Goal: Transaction & Acquisition: Purchase product/service

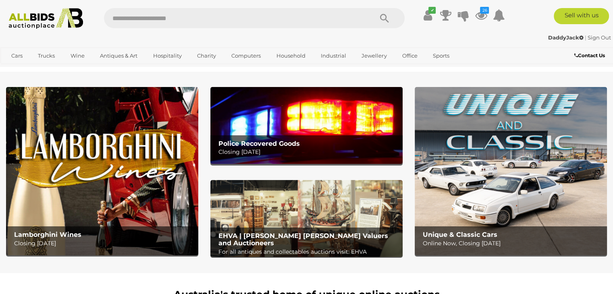
click at [294, 136] on div "Police Recovered Goods Closing Tuesday 14th October" at bounding box center [308, 148] width 188 height 26
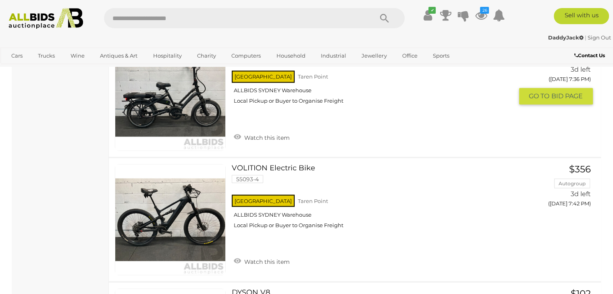
scroll to position [1370, 0]
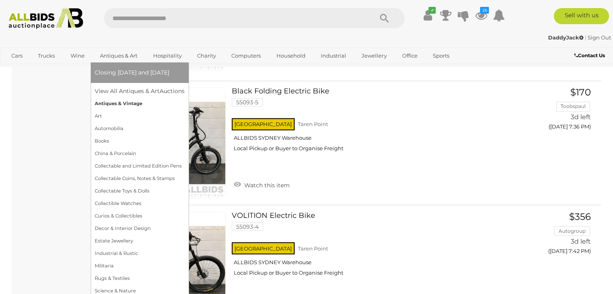
click at [119, 102] on link "Antiques & Vintage" at bounding box center [140, 104] width 90 height 12
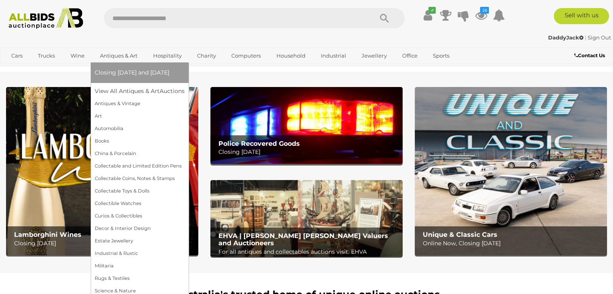
click at [114, 54] on link "Antiques & Art" at bounding box center [119, 55] width 48 height 13
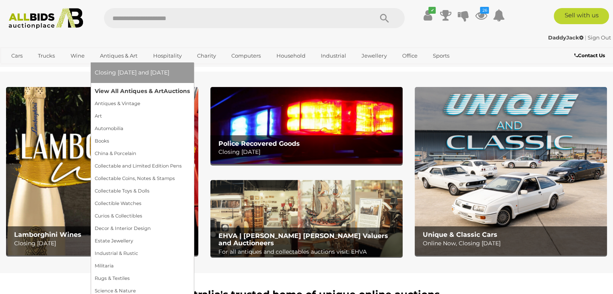
click at [116, 89] on link "View All Antiques & Art Auctions" at bounding box center [142, 91] width 95 height 12
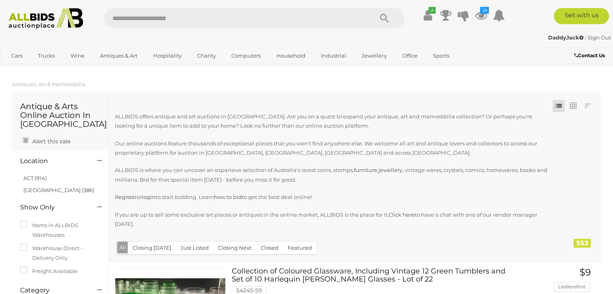
scroll to position [121, 0]
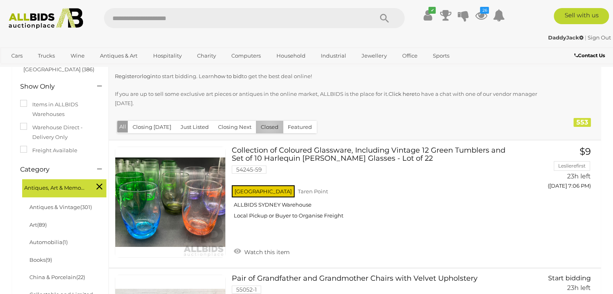
click at [266, 126] on button "Closed" at bounding box center [269, 127] width 27 height 12
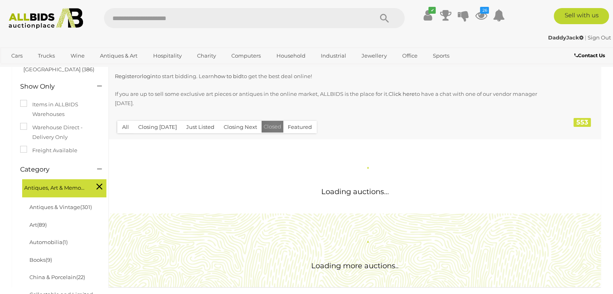
scroll to position [0, 0]
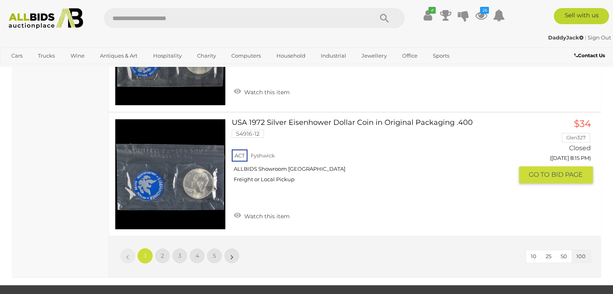
scroll to position [12747, 0]
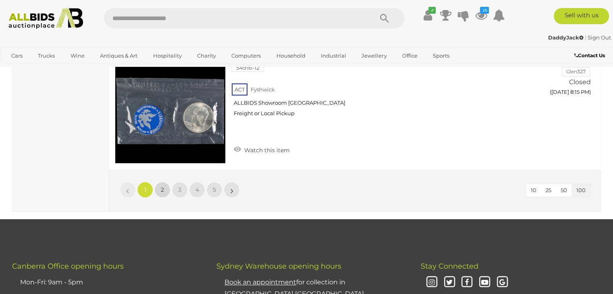
click at [161, 186] on span "2" at bounding box center [162, 189] width 3 height 7
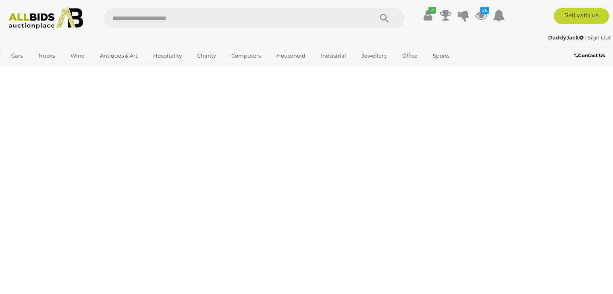
scroll to position [180, 0]
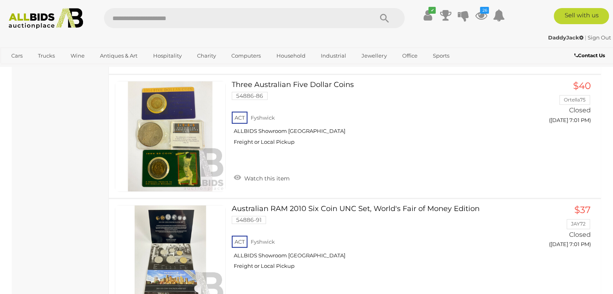
scroll to position [12755, 0]
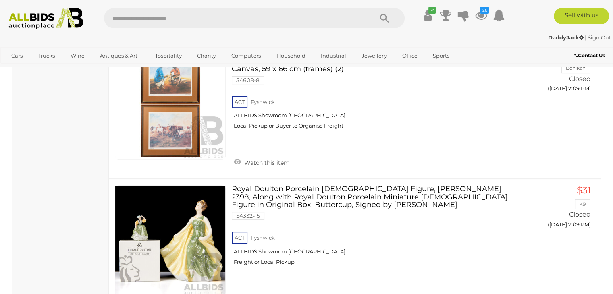
scroll to position [12755, 0]
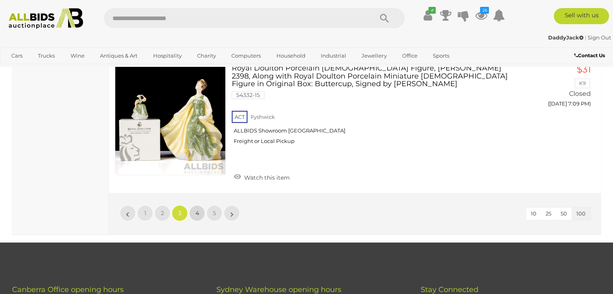
click at [201, 205] on link "4" at bounding box center [197, 213] width 16 height 16
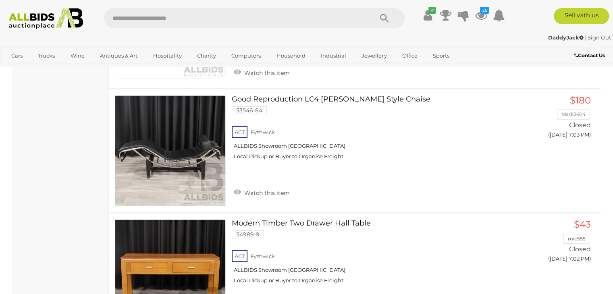
scroll to position [2235, 0]
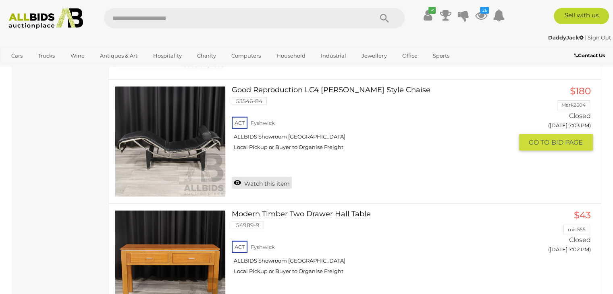
click at [268, 177] on link "Watch this item" at bounding box center [262, 183] width 60 height 12
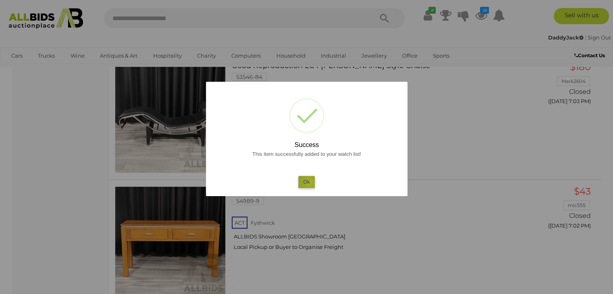
click at [310, 183] on button "Ok" at bounding box center [306, 182] width 17 height 12
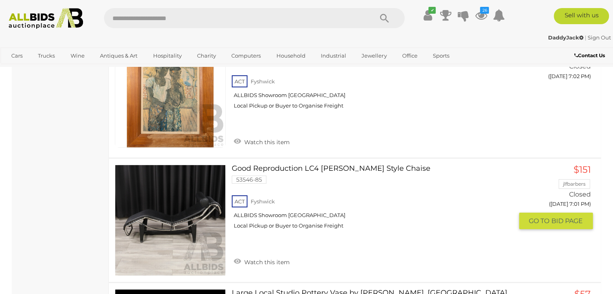
scroll to position [2800, 0]
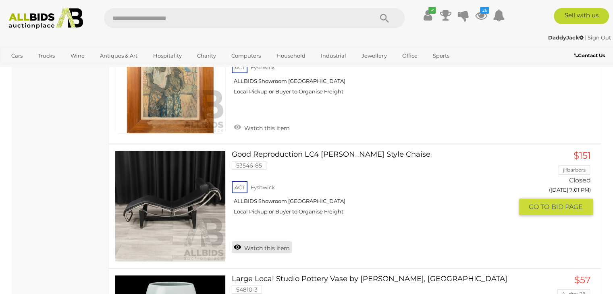
click at [275, 241] on link "Watch this item" at bounding box center [262, 247] width 60 height 12
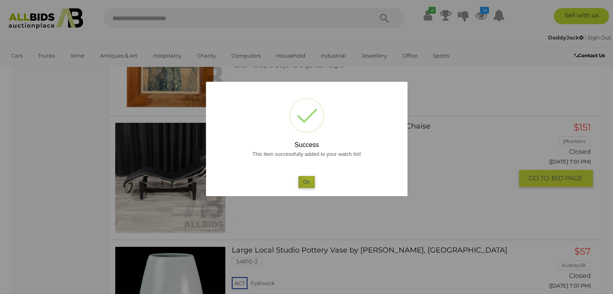
click at [310, 179] on button "Ok" at bounding box center [306, 182] width 17 height 12
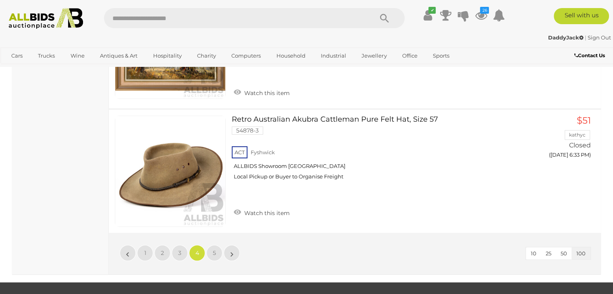
scroll to position [12796, 0]
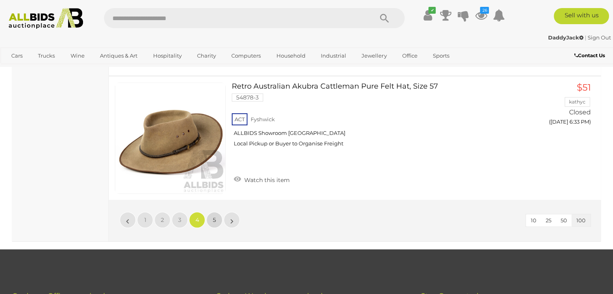
click at [214, 216] on span "5" at bounding box center [214, 219] width 3 height 7
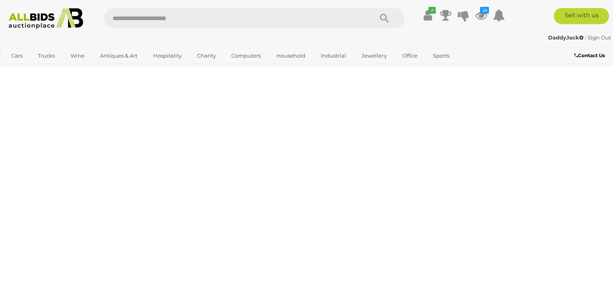
scroll to position [180, 0]
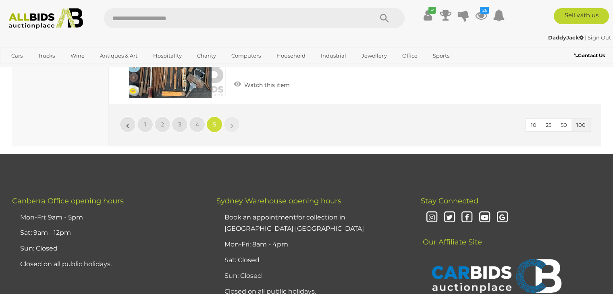
scroll to position [5702, 0]
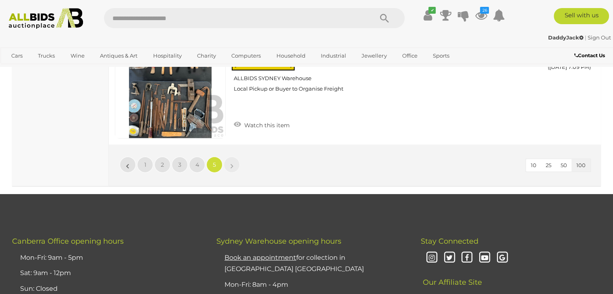
click at [233, 157] on li "»" at bounding box center [232, 165] width 16 height 16
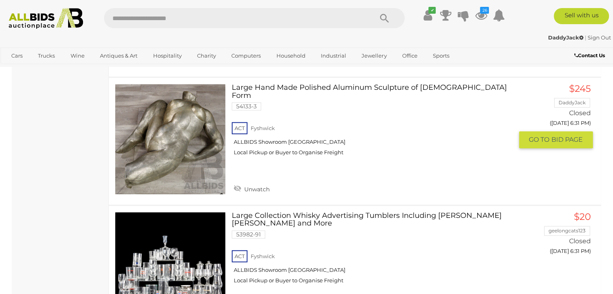
scroll to position [744, 0]
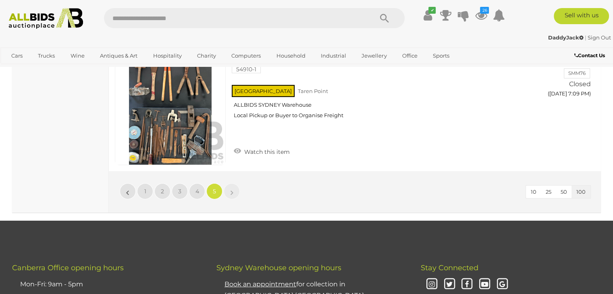
scroll to position [5661, 0]
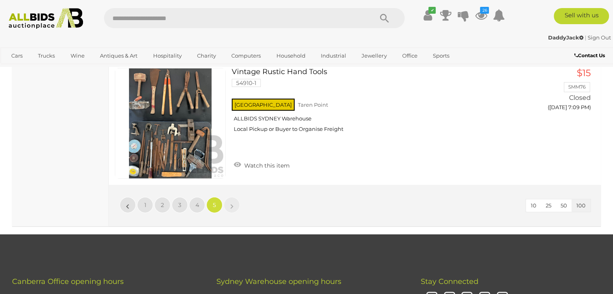
scroll to position [180, 0]
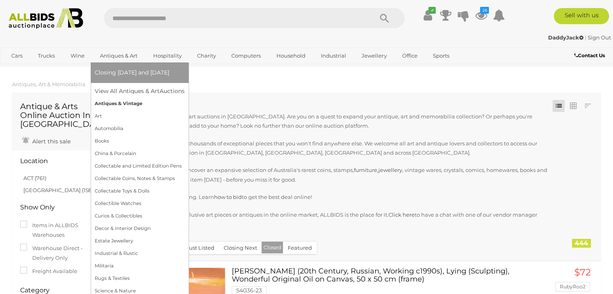
click at [117, 103] on link "Antiques & Vintage" at bounding box center [140, 104] width 90 height 12
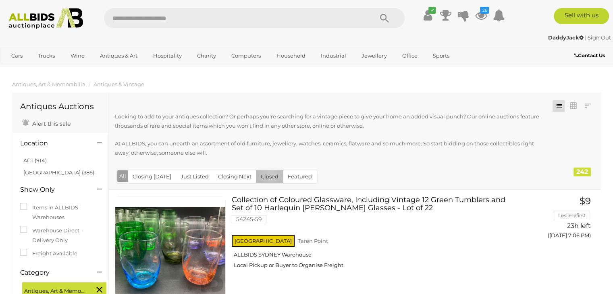
click at [268, 176] on button "Closed" at bounding box center [269, 176] width 27 height 12
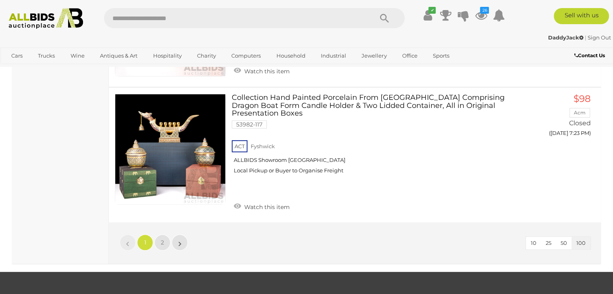
scroll to position [12616, 0]
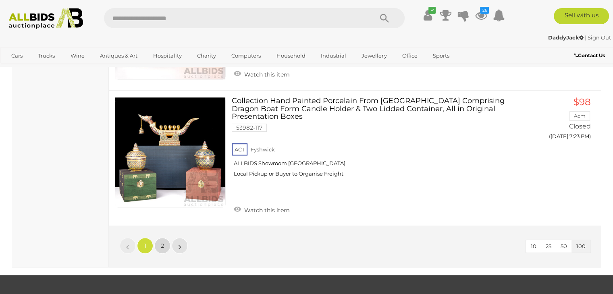
click at [166, 238] on link "2" at bounding box center [162, 246] width 16 height 16
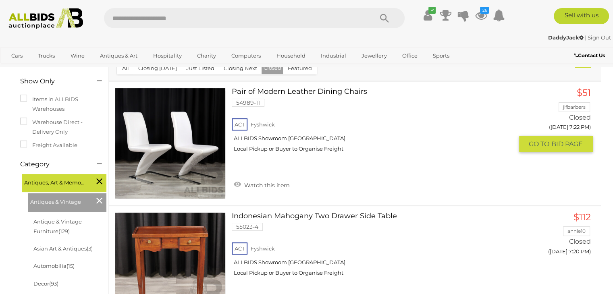
click at [197, 139] on link at bounding box center [170, 143] width 111 height 111
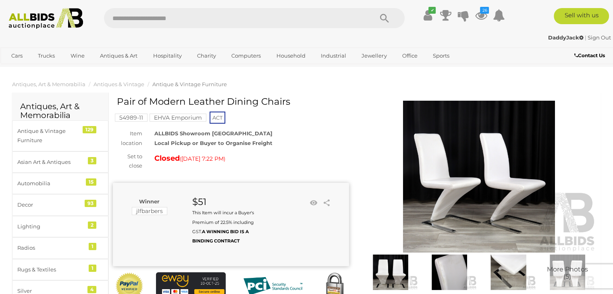
click at [451, 181] on img at bounding box center [479, 177] width 236 height 152
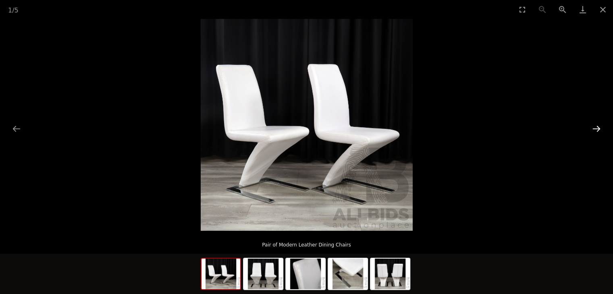
click at [595, 126] on button "Next slide" at bounding box center [596, 129] width 17 height 16
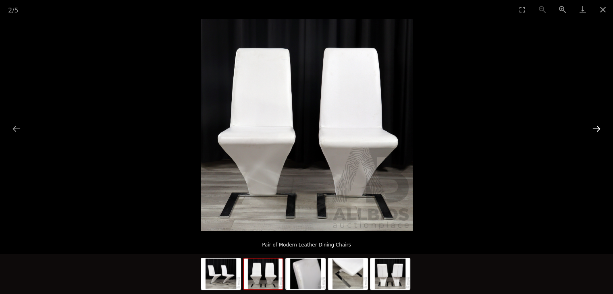
click at [595, 126] on button "Next slide" at bounding box center [596, 129] width 17 height 16
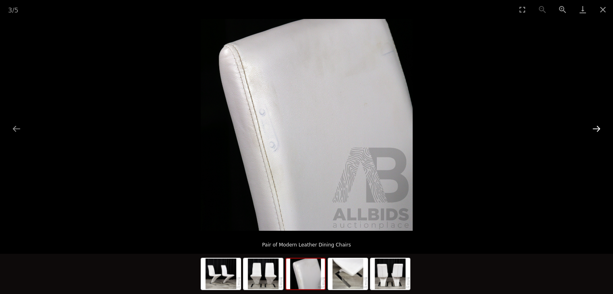
click at [595, 126] on button "Next slide" at bounding box center [596, 129] width 17 height 16
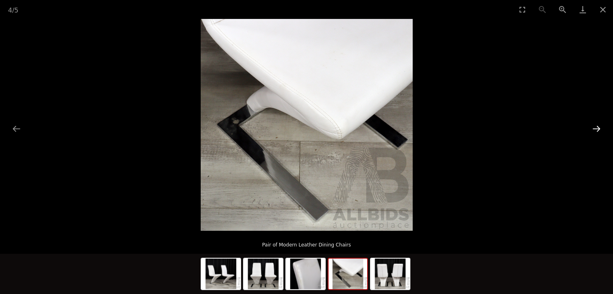
click at [595, 126] on button "Next slide" at bounding box center [596, 129] width 17 height 16
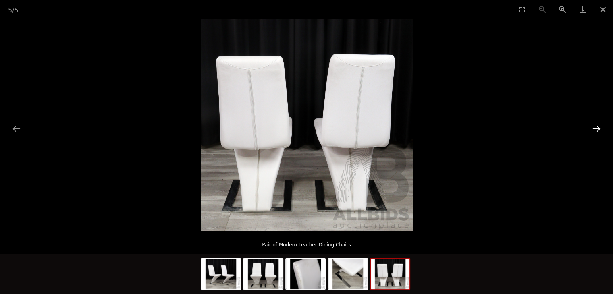
click at [595, 126] on button "Next slide" at bounding box center [596, 129] width 17 height 16
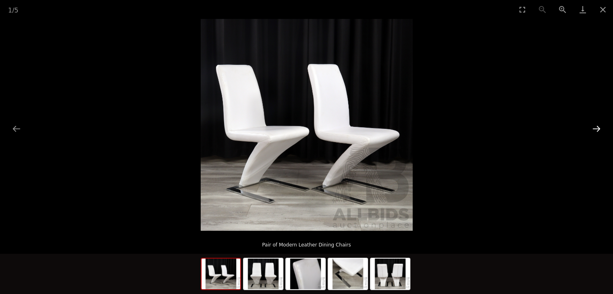
click at [595, 126] on button "Next slide" at bounding box center [596, 129] width 17 height 16
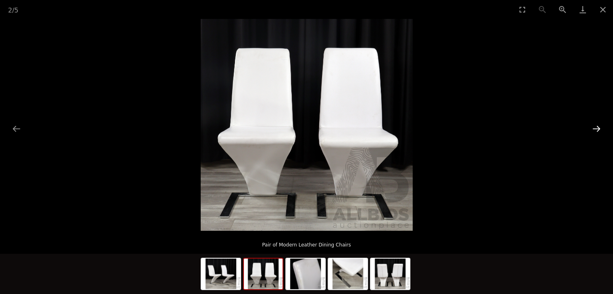
click at [595, 126] on button "Next slide" at bounding box center [596, 129] width 17 height 16
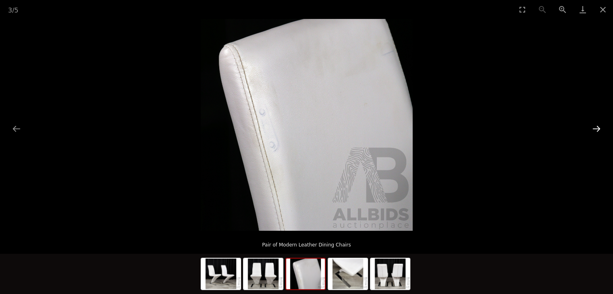
click at [595, 126] on button "Next slide" at bounding box center [596, 129] width 17 height 16
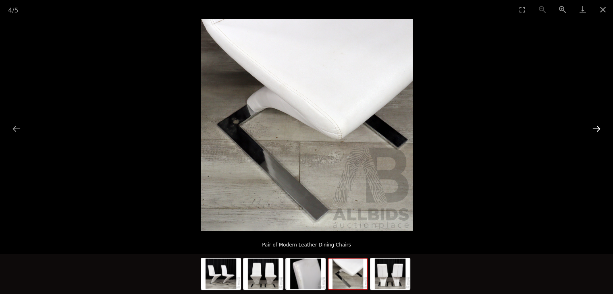
click at [595, 126] on button "Next slide" at bounding box center [596, 129] width 17 height 16
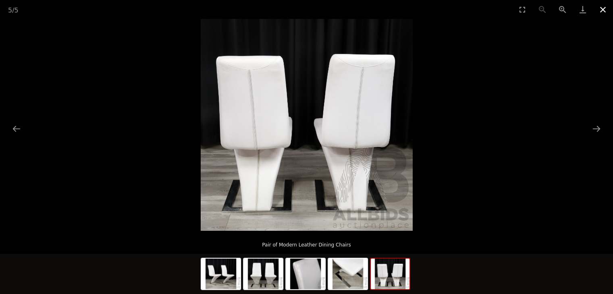
click at [601, 8] on button "Close gallery" at bounding box center [603, 9] width 20 height 19
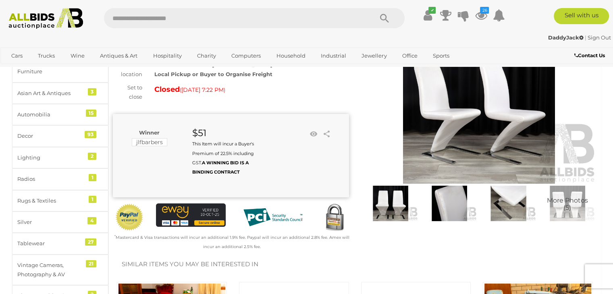
scroll to position [81, 0]
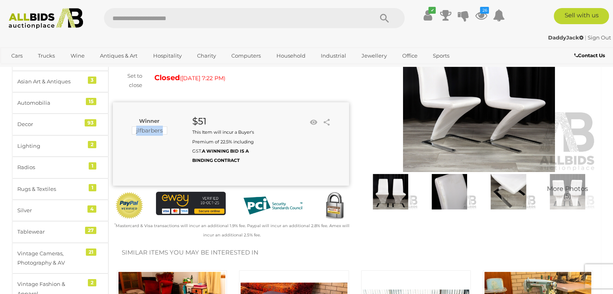
drag, startPoint x: 136, startPoint y: 132, endPoint x: 164, endPoint y: 135, distance: 27.6
click at [164, 135] on div "Winner jlfbarbers" at bounding box center [149, 126] width 73 height 20
copy mark "jlfbarbers"
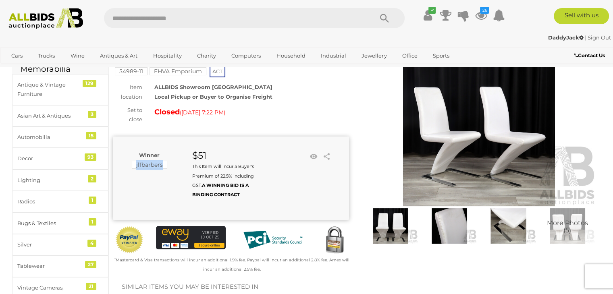
scroll to position [0, 0]
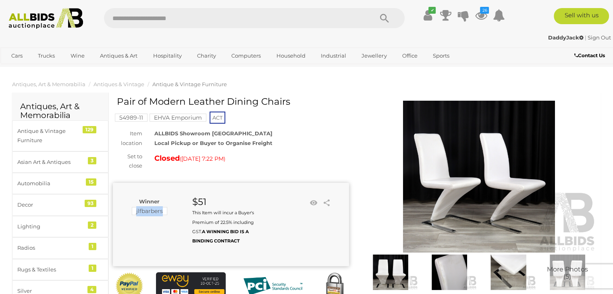
click at [152, 212] on mark "jlfbarbers" at bounding box center [149, 211] width 35 height 8
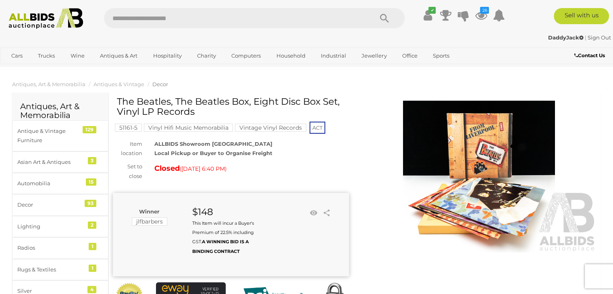
scroll to position [40, 0]
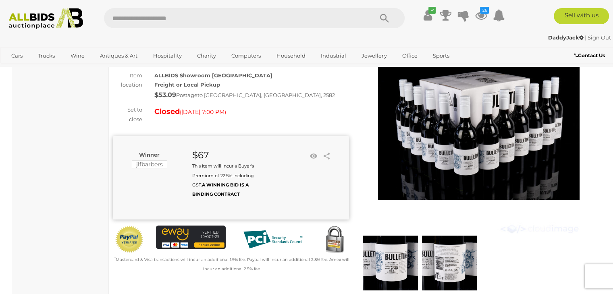
scroll to position [81, 0]
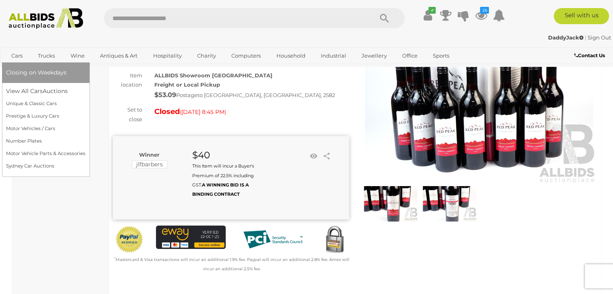
scroll to position [81, 0]
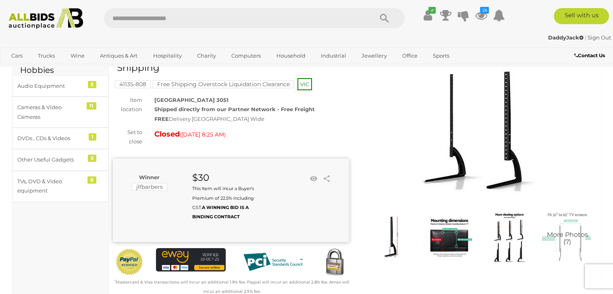
scroll to position [40, 0]
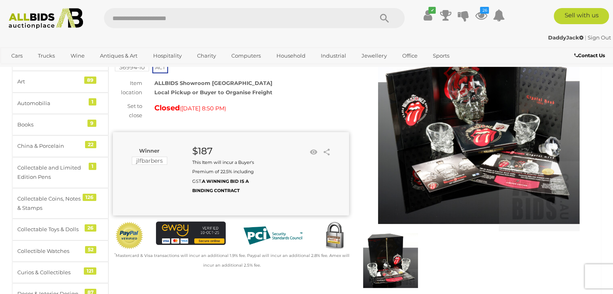
scroll to position [40, 0]
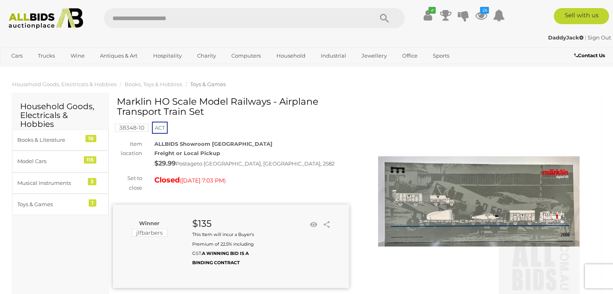
click at [418, 166] on img at bounding box center [479, 202] width 202 height 202
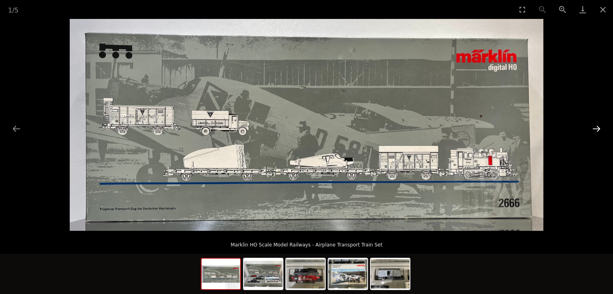
click at [600, 127] on button "Next slide" at bounding box center [596, 129] width 17 height 16
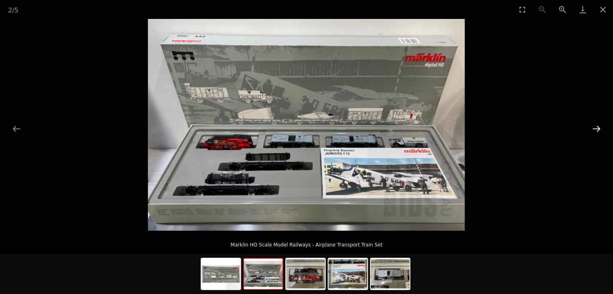
click at [600, 127] on button "Next slide" at bounding box center [596, 129] width 17 height 16
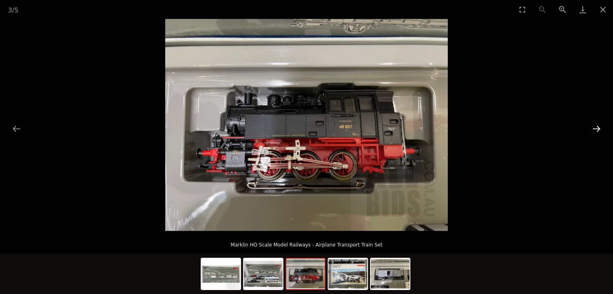
click at [600, 127] on button "Next slide" at bounding box center [596, 129] width 17 height 16
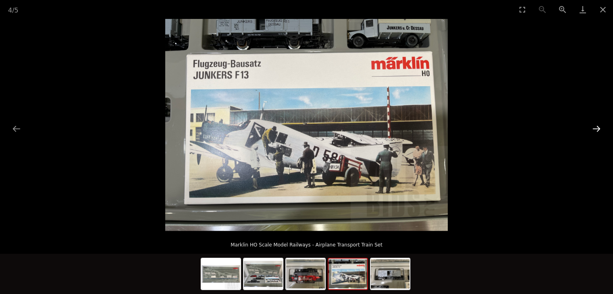
click at [600, 127] on button "Next slide" at bounding box center [596, 129] width 17 height 16
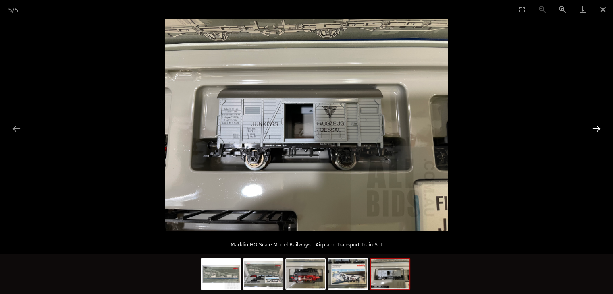
click at [600, 127] on button "Next slide" at bounding box center [596, 129] width 17 height 16
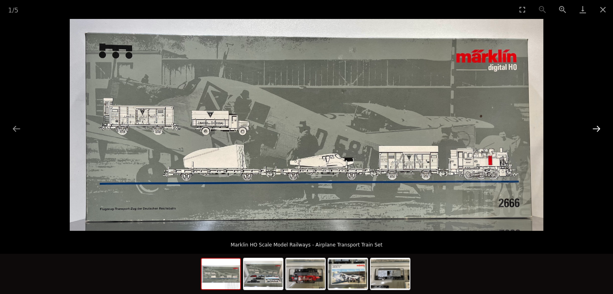
click at [600, 127] on button "Next slide" at bounding box center [596, 129] width 17 height 16
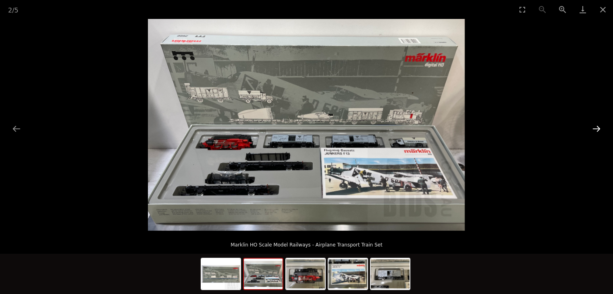
click at [600, 127] on button "Next slide" at bounding box center [596, 129] width 17 height 16
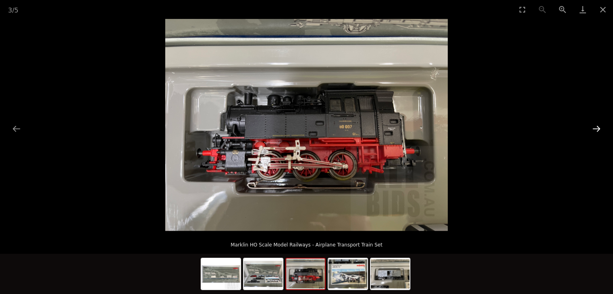
click at [600, 127] on button "Next slide" at bounding box center [596, 129] width 17 height 16
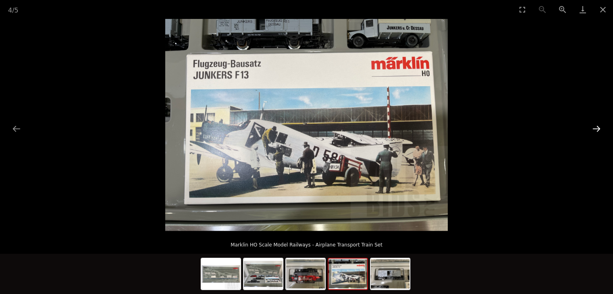
click at [600, 127] on button "Next slide" at bounding box center [596, 129] width 17 height 16
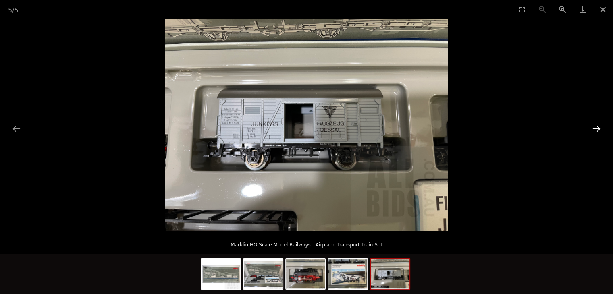
click at [600, 127] on button "Next slide" at bounding box center [596, 129] width 17 height 16
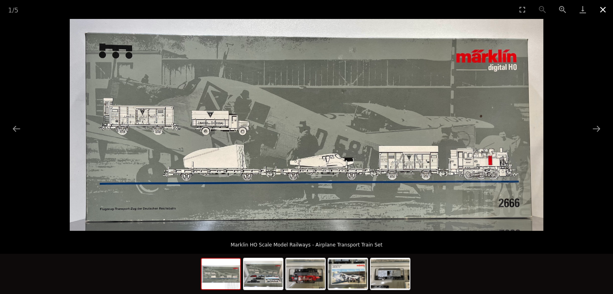
click at [605, 8] on button "Close gallery" at bounding box center [603, 9] width 20 height 19
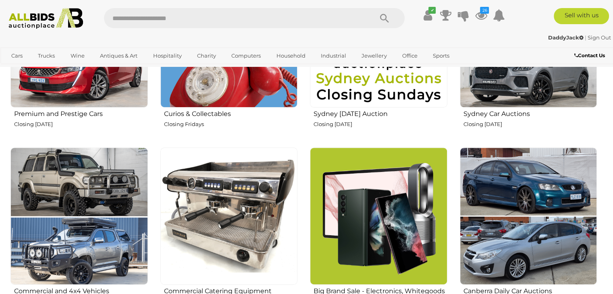
scroll to position [443, 0]
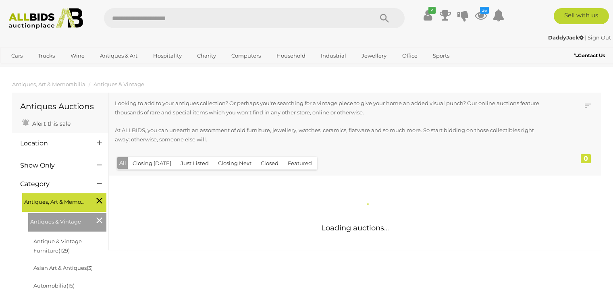
scroll to position [109, 0]
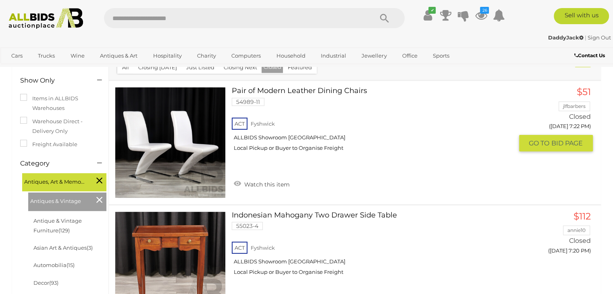
click at [580, 105] on link "$51 jlfbarbers Closed ([DATE] 7:22 PM) GO TO" at bounding box center [559, 119] width 68 height 65
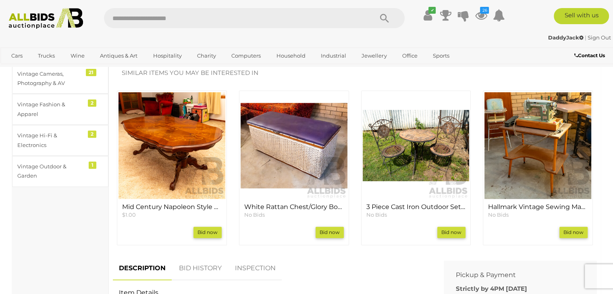
scroll to position [242, 0]
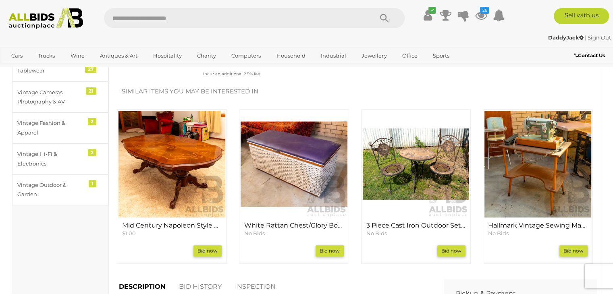
click at [177, 178] on img at bounding box center [171, 164] width 107 height 107
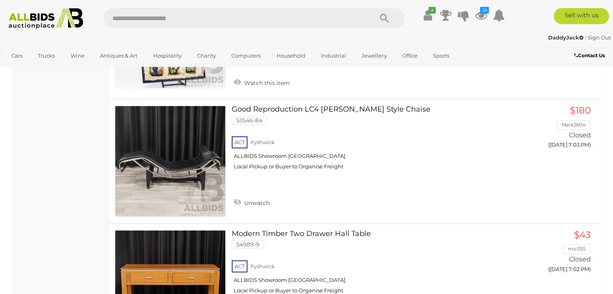
scroll to position [4100, 0]
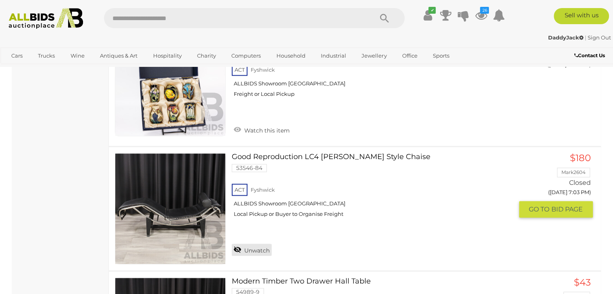
click at [237, 244] on link "Unwatch" at bounding box center [252, 250] width 40 height 12
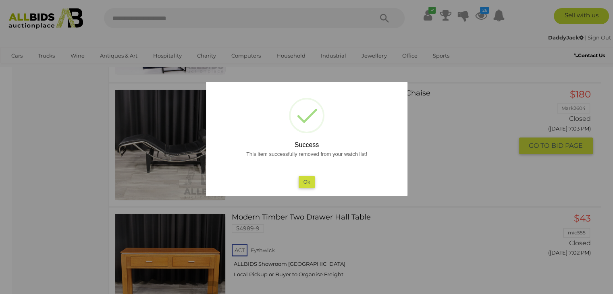
scroll to position [4140, 0]
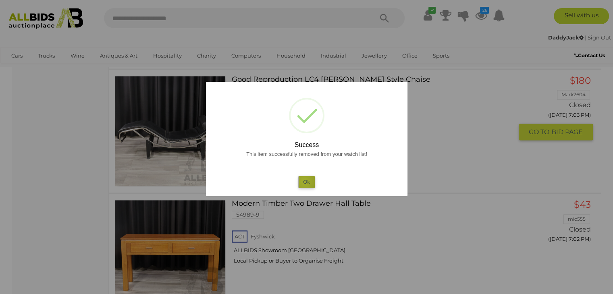
click at [304, 182] on button "Ok" at bounding box center [306, 182] width 17 height 12
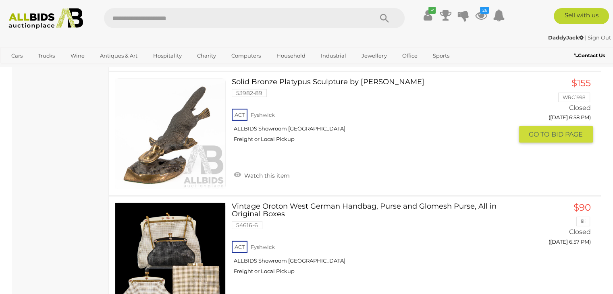
scroll to position [5632, 0]
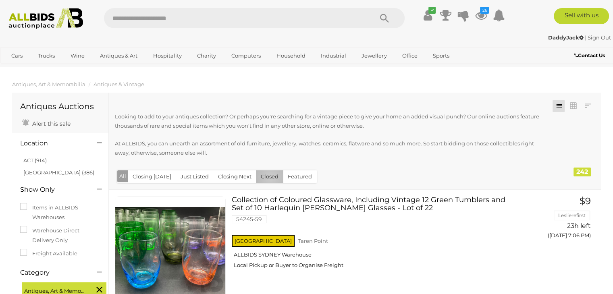
click at [268, 178] on button "Closed" at bounding box center [269, 176] width 27 height 12
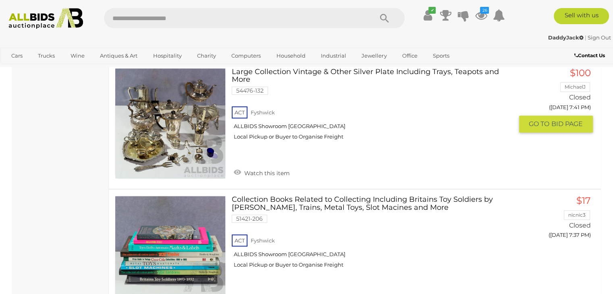
scroll to position [605, 0]
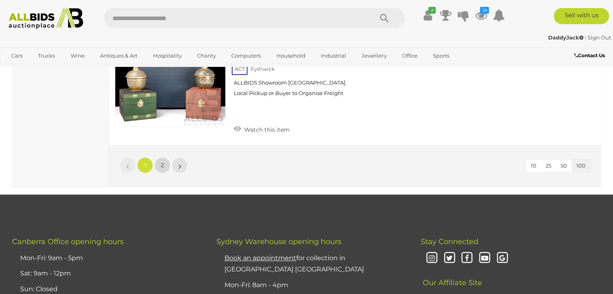
click at [158, 157] on link "2" at bounding box center [162, 165] width 16 height 16
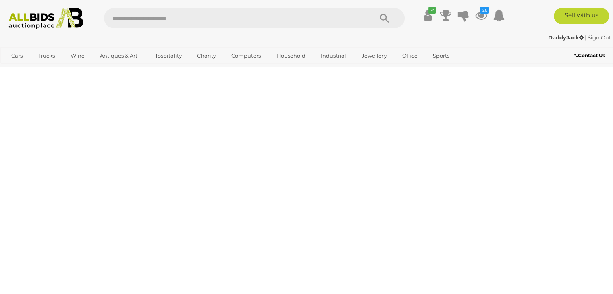
scroll to position [108, 0]
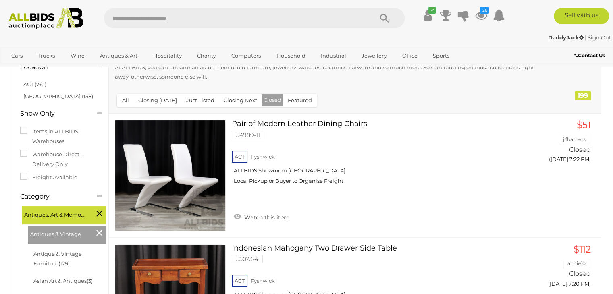
scroll to position [81, 0]
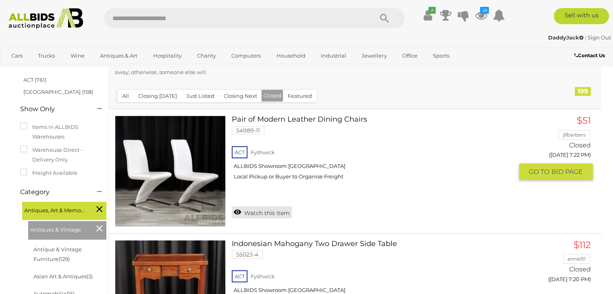
click at [236, 212] on link "Watch this item" at bounding box center [262, 212] width 60 height 12
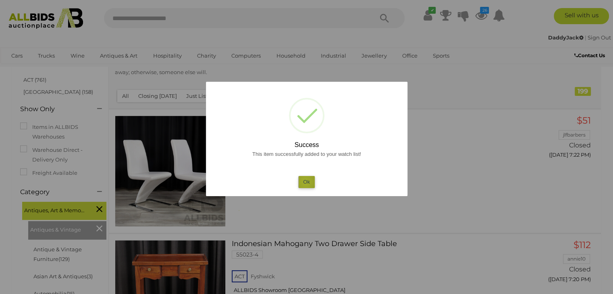
click at [306, 182] on button "Ok" at bounding box center [306, 182] width 17 height 12
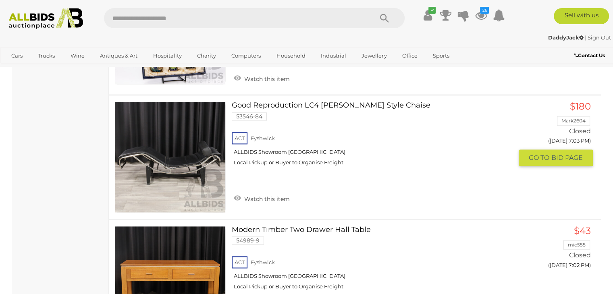
scroll to position [4111, 0]
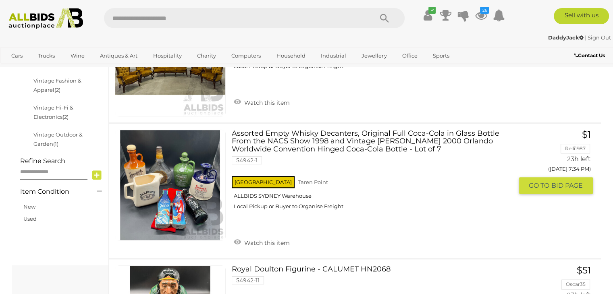
scroll to position [564, 0]
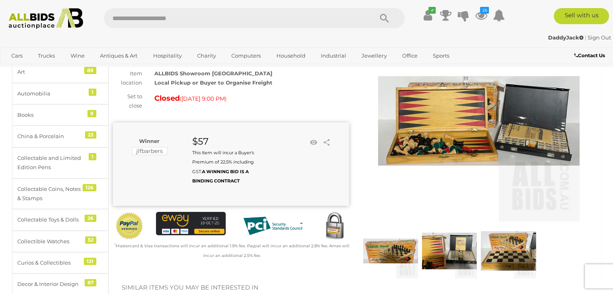
scroll to position [40, 0]
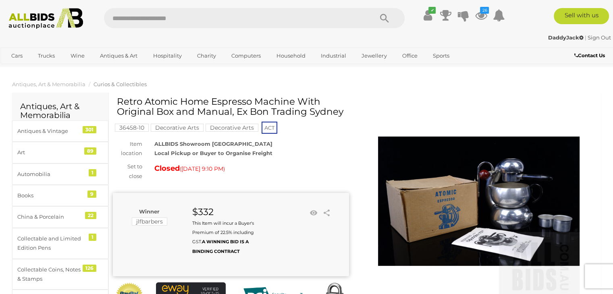
click at [424, 175] on img at bounding box center [479, 202] width 202 height 202
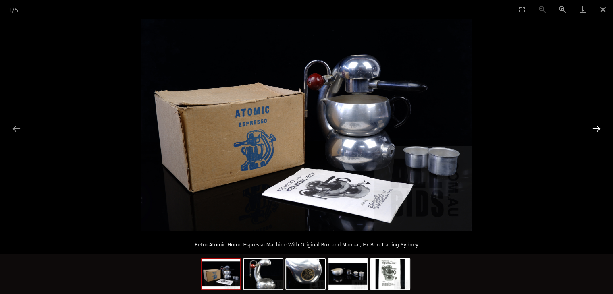
click at [597, 129] on button "Next slide" at bounding box center [596, 129] width 17 height 16
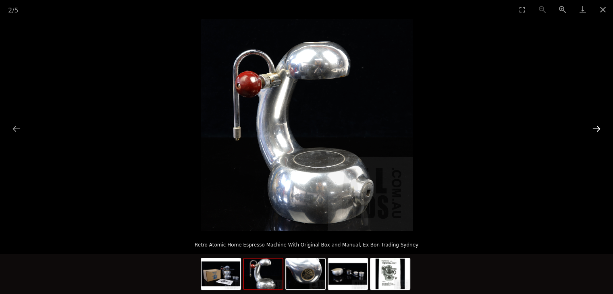
click at [597, 129] on button "Next slide" at bounding box center [596, 129] width 17 height 16
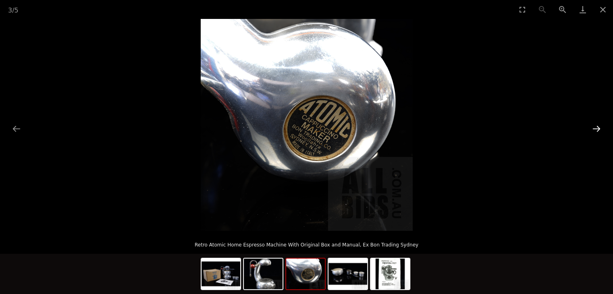
click at [597, 129] on button "Next slide" at bounding box center [596, 129] width 17 height 16
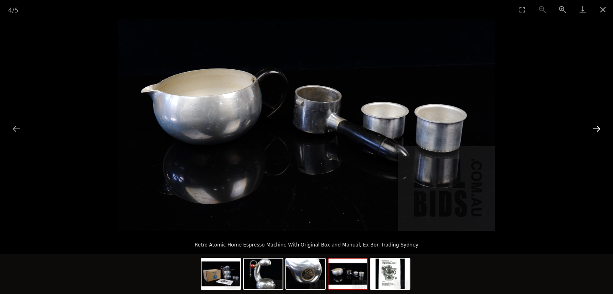
click at [597, 128] on button "Next slide" at bounding box center [596, 129] width 17 height 16
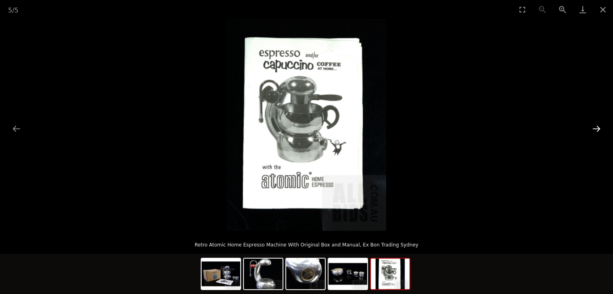
click at [597, 128] on button "Next slide" at bounding box center [596, 129] width 17 height 16
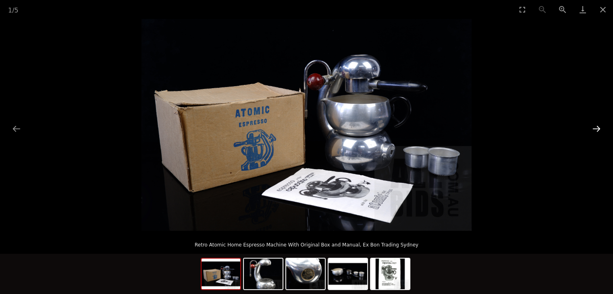
click at [597, 128] on button "Next slide" at bounding box center [596, 129] width 17 height 16
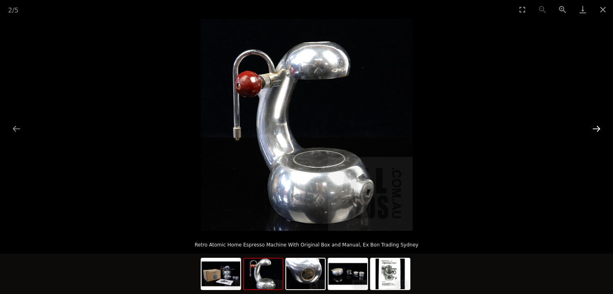
click at [593, 127] on button "Next slide" at bounding box center [596, 129] width 17 height 16
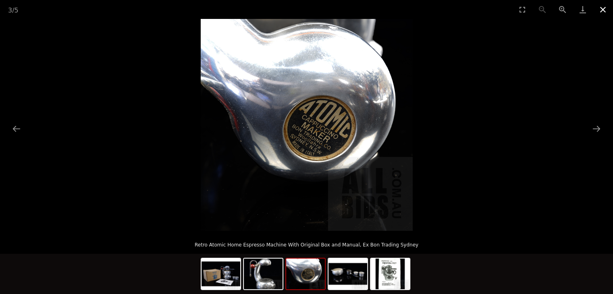
click at [596, 10] on button "Close gallery" at bounding box center [603, 9] width 20 height 19
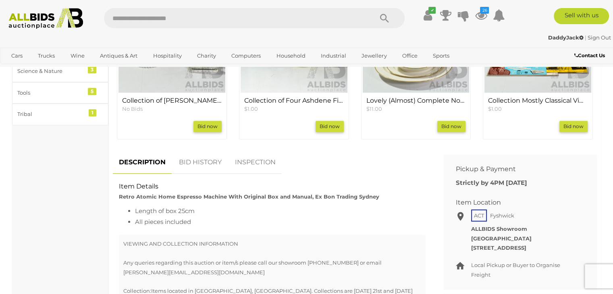
scroll to position [403, 0]
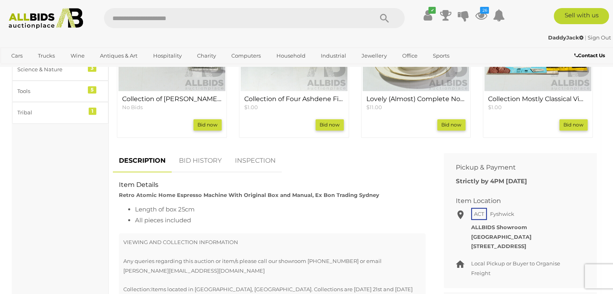
click at [210, 160] on link "BID HISTORY" at bounding box center [200, 161] width 55 height 24
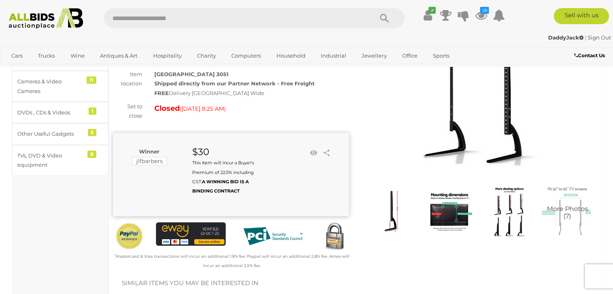
scroll to position [81, 0]
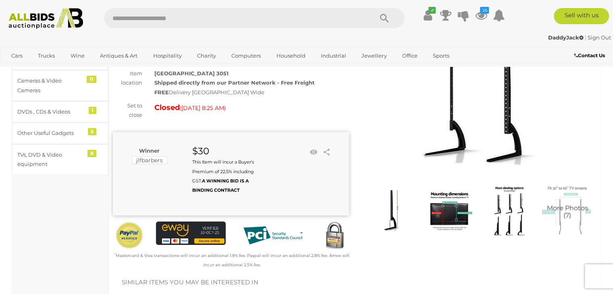
click at [516, 213] on img at bounding box center [508, 210] width 55 height 55
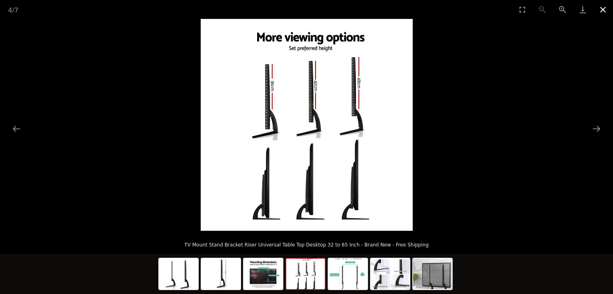
click at [601, 11] on button "Close gallery" at bounding box center [603, 9] width 20 height 19
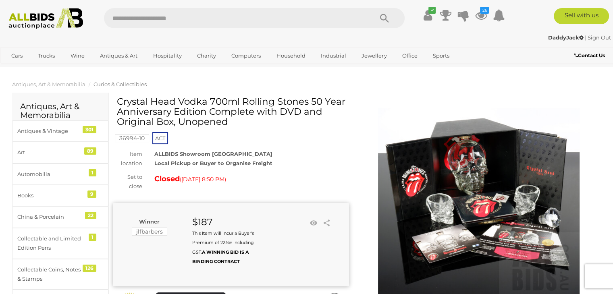
scroll to position [40, 0]
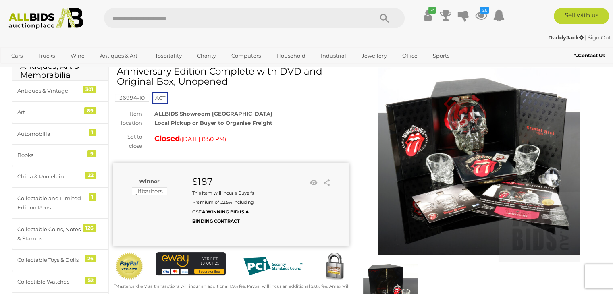
click at [444, 114] on img at bounding box center [479, 161] width 202 height 202
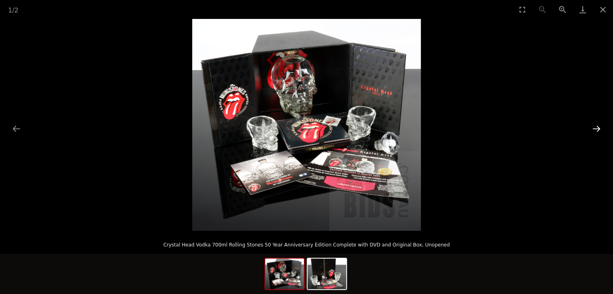
click at [601, 127] on button "Next slide" at bounding box center [596, 129] width 17 height 16
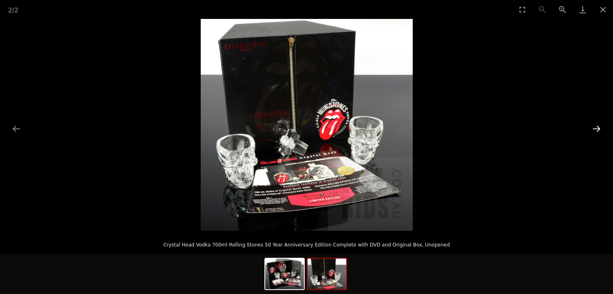
click at [603, 126] on button "Next slide" at bounding box center [596, 129] width 17 height 16
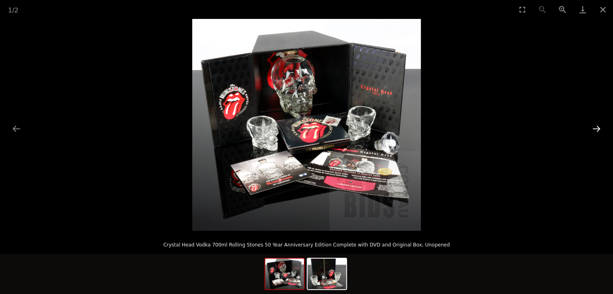
click at [603, 125] on button "Next slide" at bounding box center [596, 129] width 17 height 16
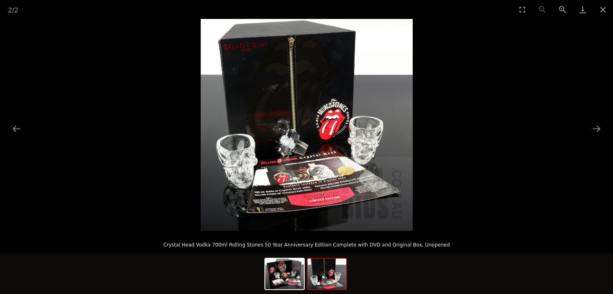
drag, startPoint x: 603, startPoint y: 125, endPoint x: 603, endPoint y: 118, distance: 6.1
click at [603, 123] on button "Next slide" at bounding box center [596, 129] width 17 height 16
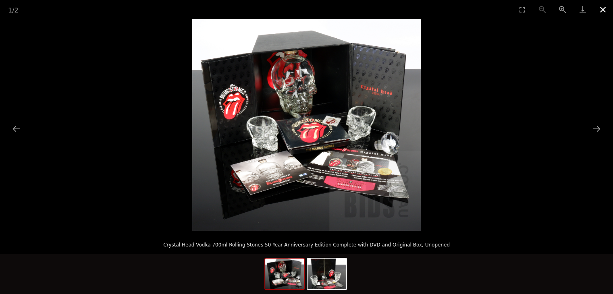
click at [602, 6] on button "Close gallery" at bounding box center [603, 9] width 20 height 19
